Goal: Task Accomplishment & Management: Use online tool/utility

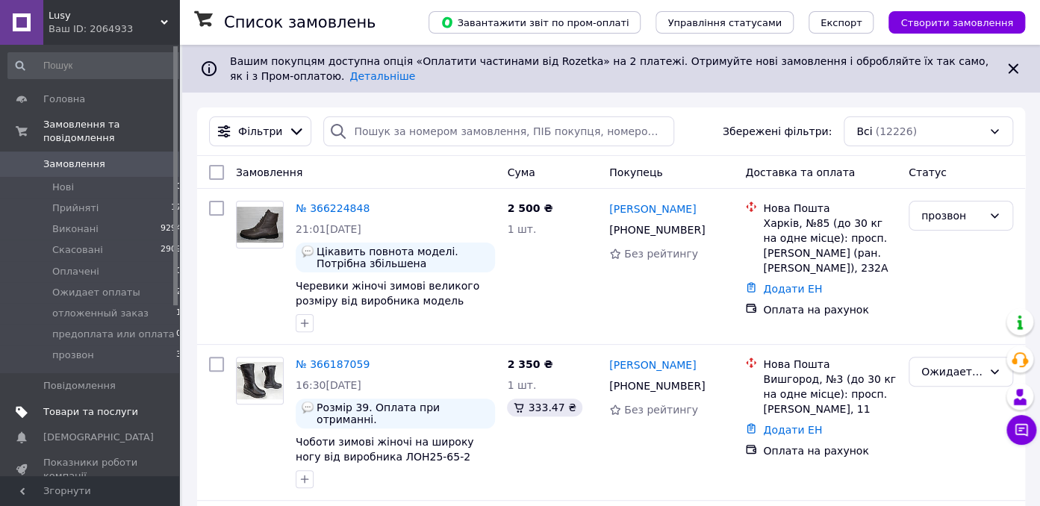
click at [116, 405] on span "Товари та послуги" at bounding box center [90, 411] width 95 height 13
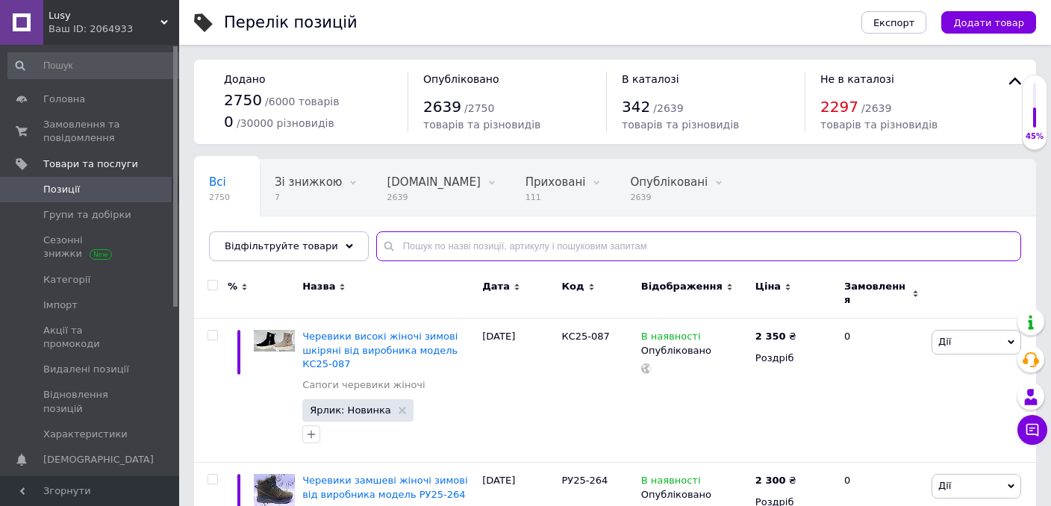
click at [413, 243] on input "text" at bounding box center [698, 246] width 645 height 30
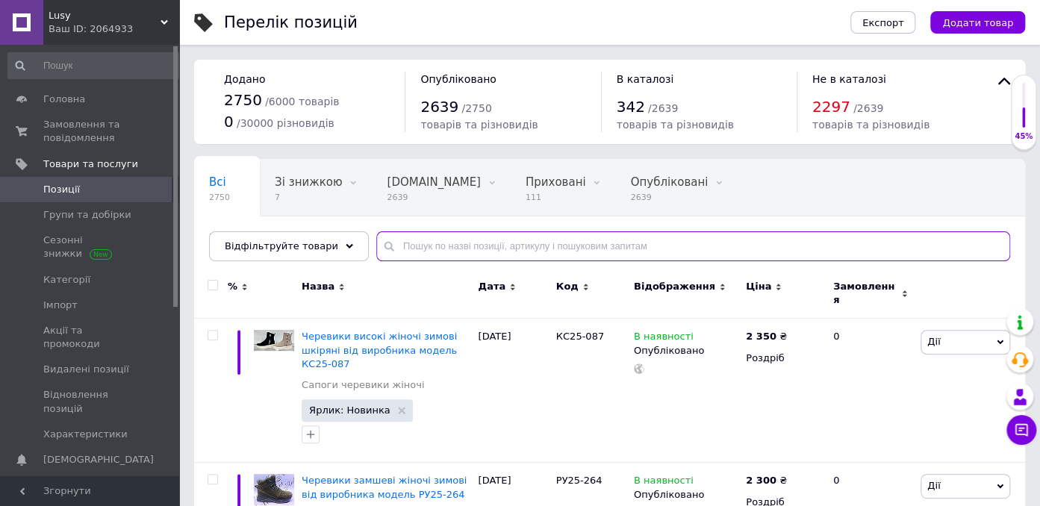
paste input "ТН22-205ТБ"
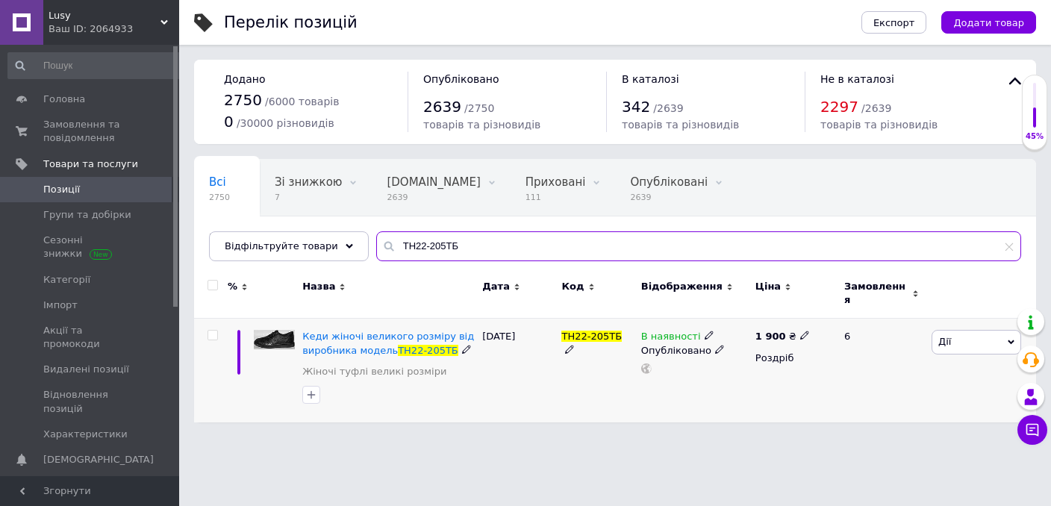
type input "ТН22-205ТБ"
click at [1011, 339] on icon at bounding box center [1011, 342] width 7 height 7
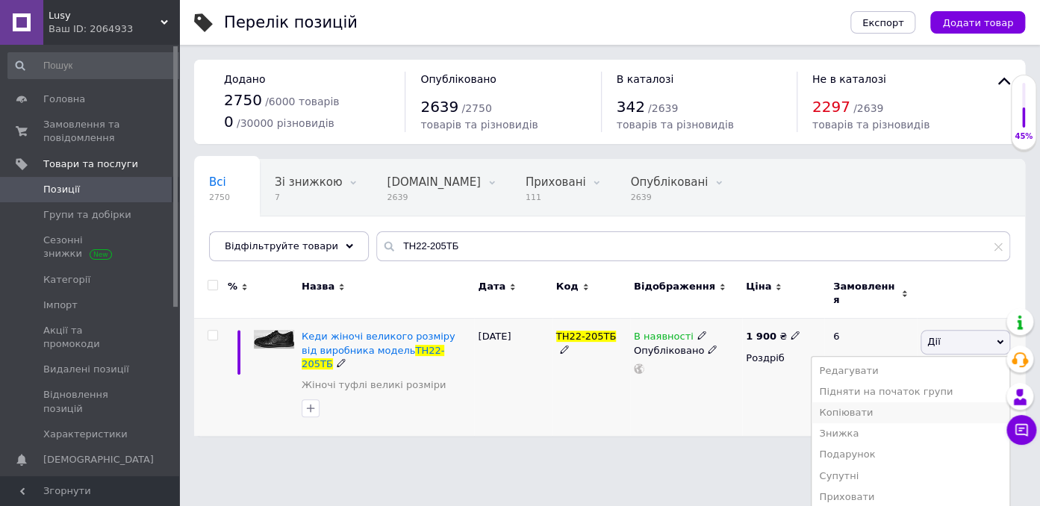
click at [876, 403] on li "Копіювати" at bounding box center [911, 412] width 198 height 21
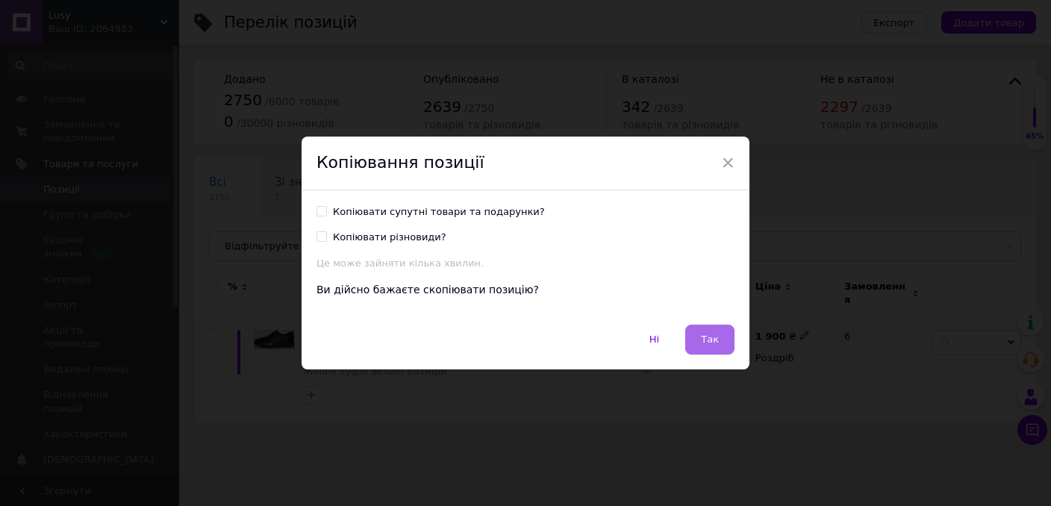
click at [691, 335] on button "Так" at bounding box center [709, 340] width 49 height 30
